Goal: Task Accomplishment & Management: Manage account settings

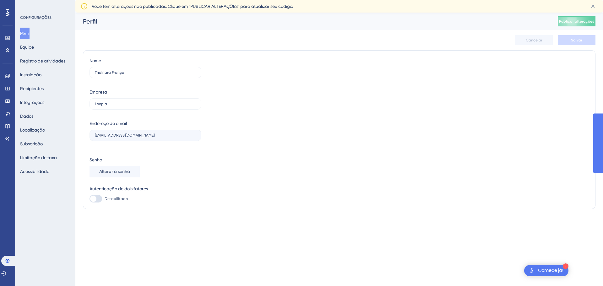
click at [245, 44] on div "Cancelar Salvar" at bounding box center [339, 40] width 513 height 20
click at [546, 272] on font "Comece já!" at bounding box center [550, 270] width 25 height 5
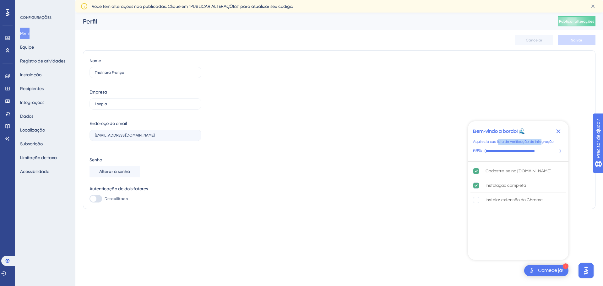
drag, startPoint x: 498, startPoint y: 142, endPoint x: 542, endPoint y: 142, distance: 44.3
click at [542, 142] on font "Aqui está sua lista de verificação de integração" at bounding box center [513, 142] width 81 height 4
click at [183, 37] on div "Cancelar Salvar" at bounding box center [339, 40] width 513 height 20
click at [30, 34] on font "Perfil" at bounding box center [24, 33] width 9 height 5
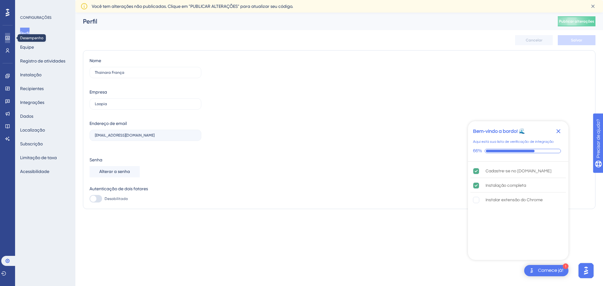
click at [6, 38] on icon at bounding box center [7, 37] width 5 height 5
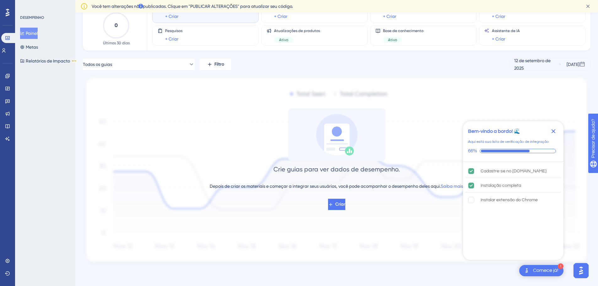
scroll to position [48, 0]
